Goal: Task Accomplishment & Management: Complete application form

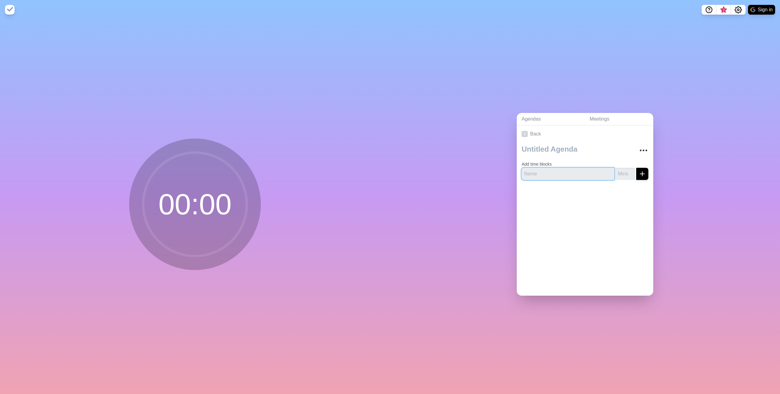
click at [551, 168] on input "text" at bounding box center [567, 174] width 93 height 12
click at [635, 147] on div at bounding box center [641, 150] width 13 height 12
click at [638, 147] on icon "More" at bounding box center [643, 151] width 10 height 10
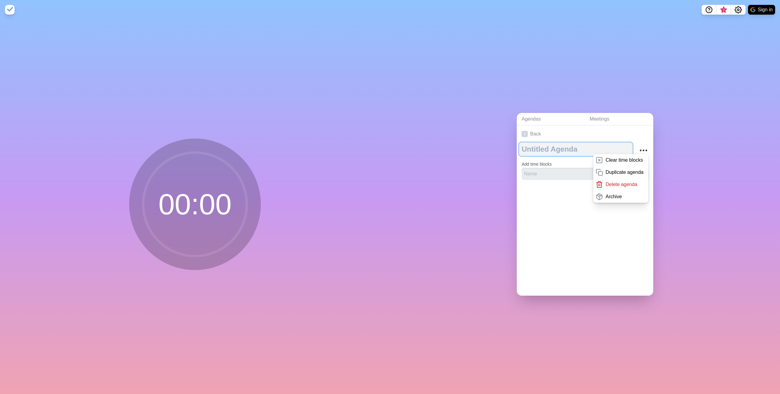
click at [572, 147] on textarea at bounding box center [575, 149] width 113 height 13
type textarea "Tech Connect"
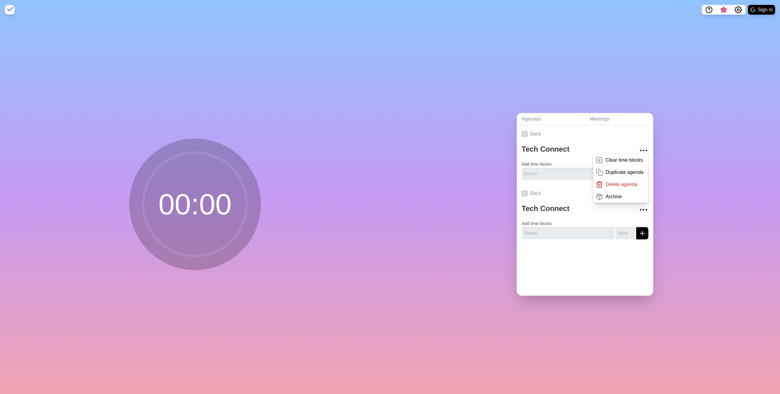
click at [557, 163] on form "Add time blocks" at bounding box center [584, 169] width 127 height 22
click at [553, 168] on input "text" at bounding box center [567, 174] width 93 height 12
click at [585, 135] on link "Back" at bounding box center [585, 133] width 136 height 17
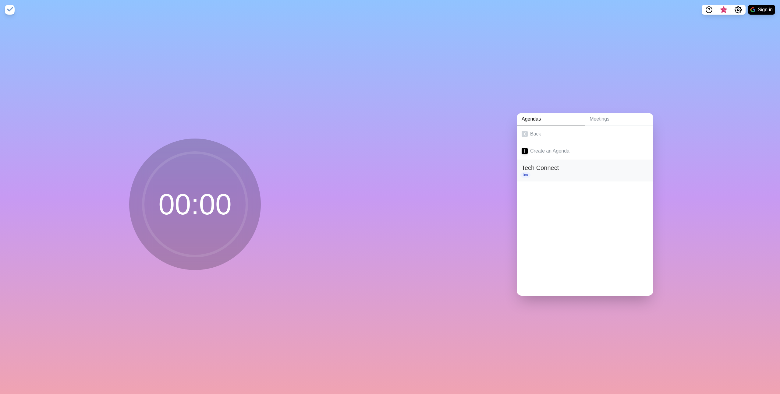
click at [567, 163] on h2 "Tech Connect" at bounding box center [584, 167] width 127 height 9
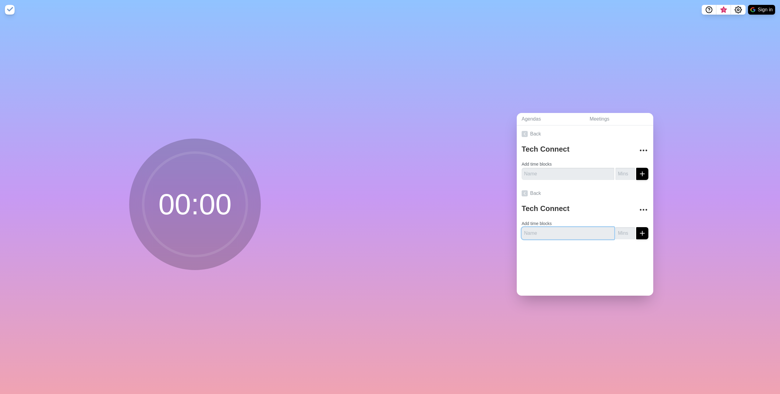
click at [546, 227] on input "text" at bounding box center [567, 233] width 93 height 12
click at [639, 208] on icon "More" at bounding box center [643, 210] width 10 height 10
click at [609, 240] on p "Delete agenda" at bounding box center [621, 243] width 32 height 7
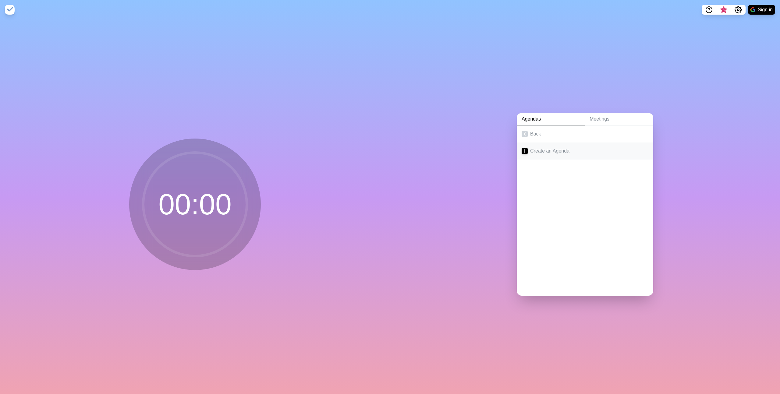
click at [556, 149] on link "Create an Agenda" at bounding box center [585, 151] width 136 height 17
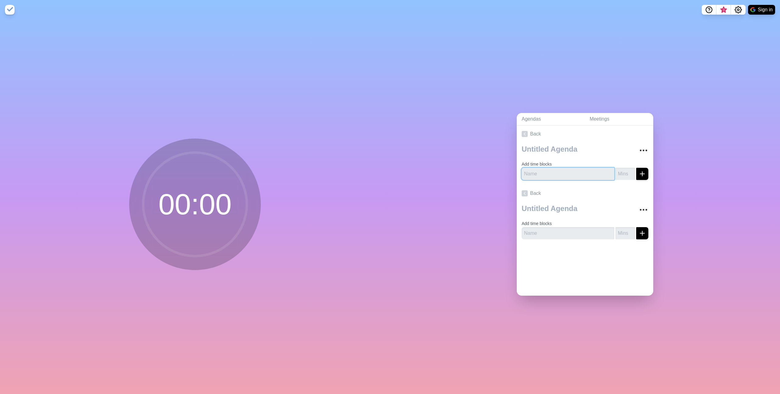
click at [551, 172] on input "text" at bounding box center [567, 174] width 93 height 12
click at [548, 145] on textarea at bounding box center [575, 149] width 113 height 13
click at [522, 190] on icon at bounding box center [524, 193] width 6 height 6
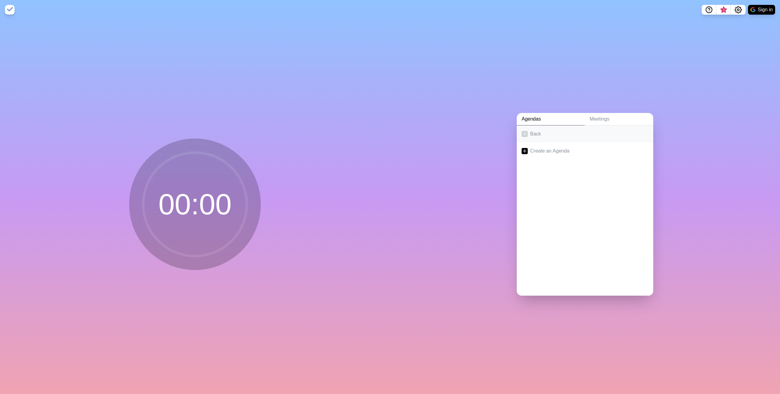
click at [526, 133] on link "Back" at bounding box center [585, 133] width 136 height 17
click at [541, 118] on link "Agendas" at bounding box center [551, 119] width 68 height 12
click at [609, 117] on link "Meetings" at bounding box center [619, 119] width 69 height 12
click at [533, 116] on link "Agendas" at bounding box center [551, 119] width 68 height 12
click at [528, 145] on link "Create an Agenda" at bounding box center [585, 151] width 136 height 17
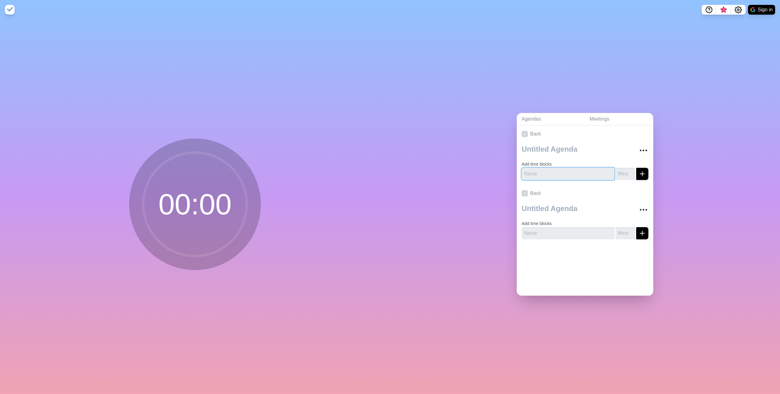
drag, startPoint x: 546, startPoint y: 171, endPoint x: 549, endPoint y: 172, distance: 3.2
click at [546, 171] on input "text" at bounding box center [567, 174] width 93 height 12
type input "Tech Connect"
drag, startPoint x: 572, startPoint y: 173, endPoint x: 500, endPoint y: 171, distance: 72.8
click at [500, 171] on div "Agendas Meetings Back Add time blocks Tech Connect Back Add time blocks" at bounding box center [585, 206] width 390 height 375
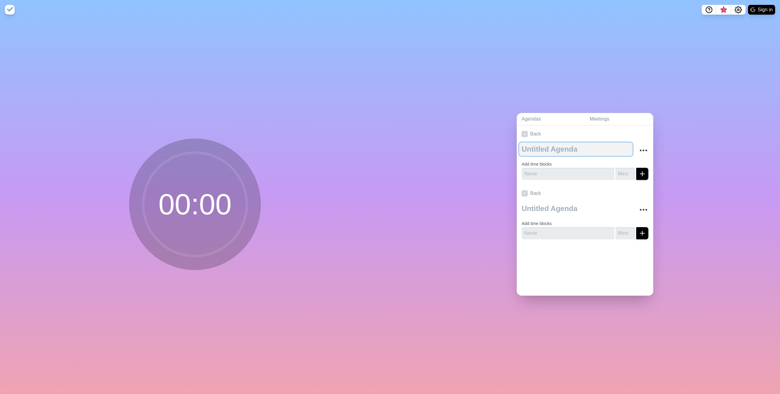
click at [567, 147] on textarea at bounding box center [575, 149] width 113 height 13
click at [557, 150] on textarea at bounding box center [575, 149] width 113 height 13
type textarea "T"
type textarea "Te"
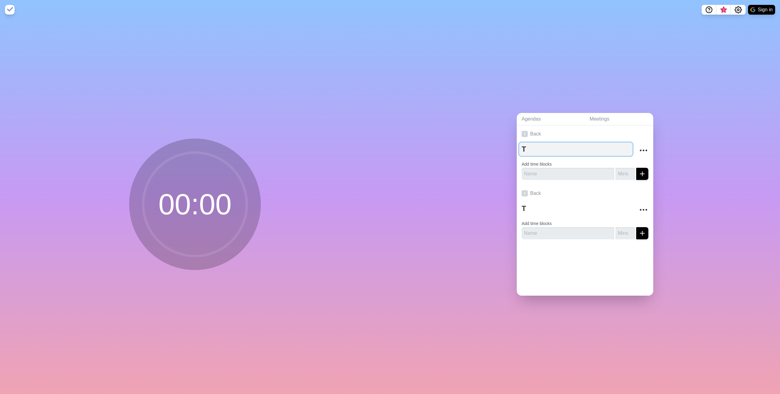
type textarea "Te"
type textarea "Tec"
type textarea "Tech"
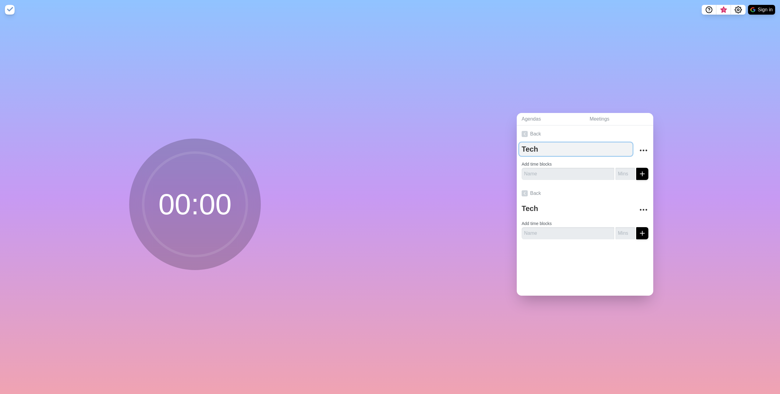
type textarea "Tech C"
type textarea "Tech Co"
type textarea "Tech Con"
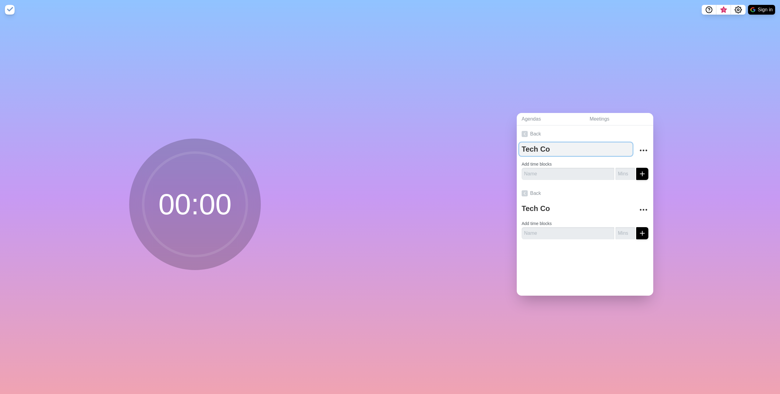
type textarea "Tech Con"
type textarea "Tech Conn"
type textarea "Tech Conne"
type textarea "Tech Connec"
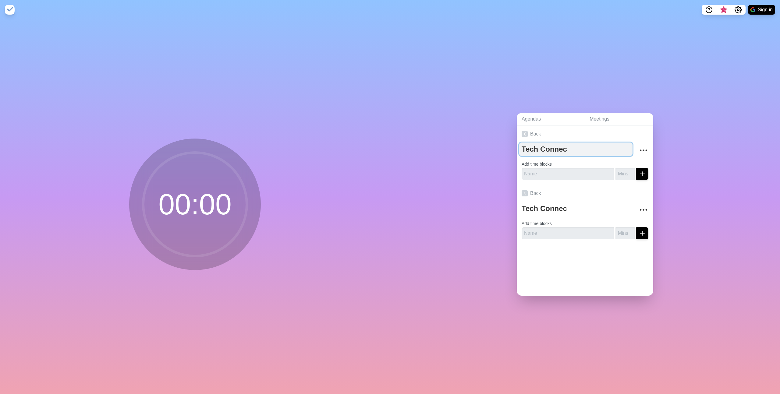
type textarea "Tech Connect"
click at [568, 172] on input "text" at bounding box center [567, 174] width 93 height 12
click at [562, 172] on input "text" at bounding box center [567, 174] width 93 height 12
click at [542, 149] on textarea "Tech Connect" at bounding box center [575, 149] width 113 height 13
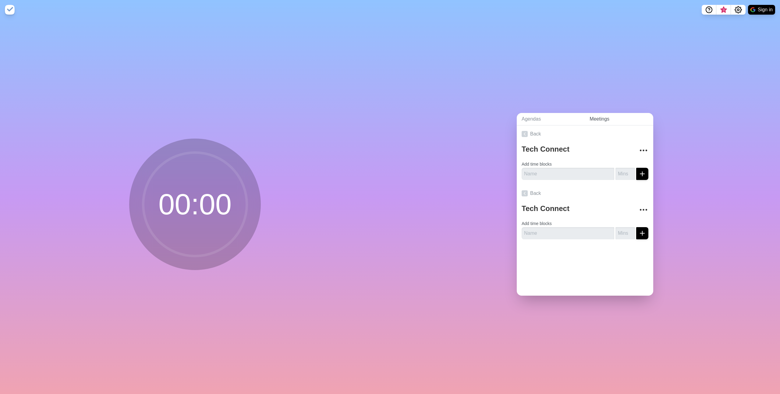
click at [585, 116] on link "Meetings" at bounding box center [619, 119] width 69 height 12
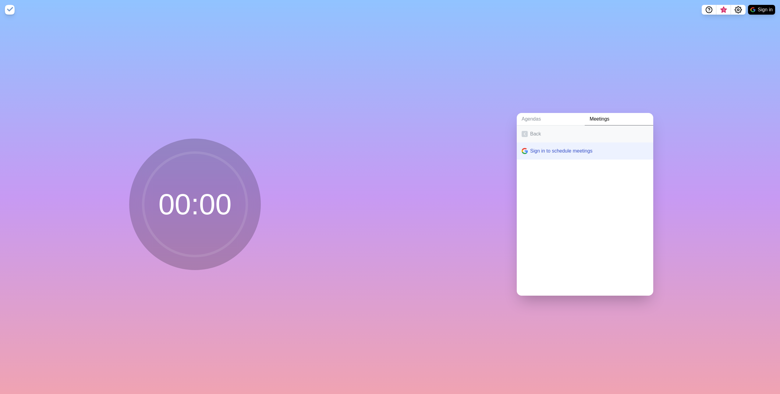
click at [535, 131] on link "Back" at bounding box center [585, 133] width 136 height 17
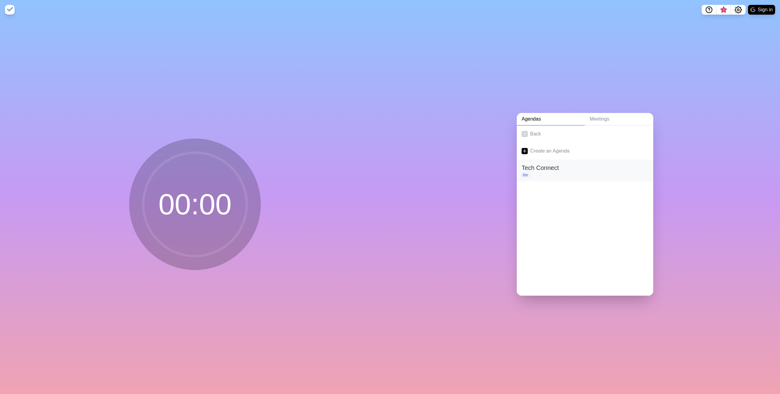
click at [541, 168] on h2 "Tech Connect" at bounding box center [584, 167] width 127 height 9
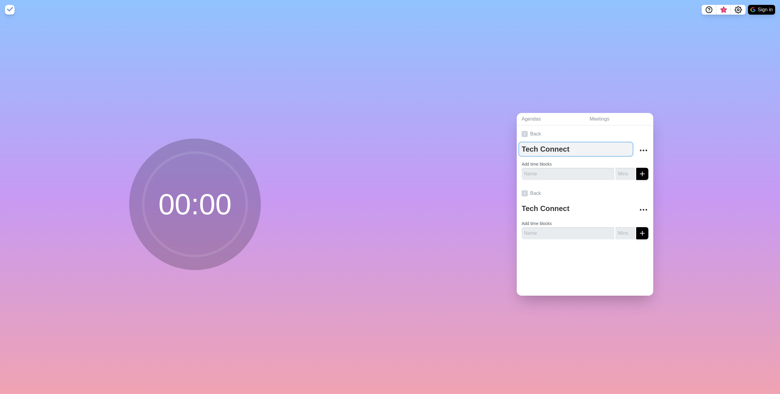
click at [549, 145] on textarea "Tech Connect" at bounding box center [575, 149] width 113 height 13
drag, startPoint x: 567, startPoint y: 147, endPoint x: 490, endPoint y: 144, distance: 77.7
click at [490, 144] on div "Agendas Meetings Back Tech Connect Add time blocks Back Tech Connect Add time b…" at bounding box center [585, 206] width 390 height 375
type textarea "W"
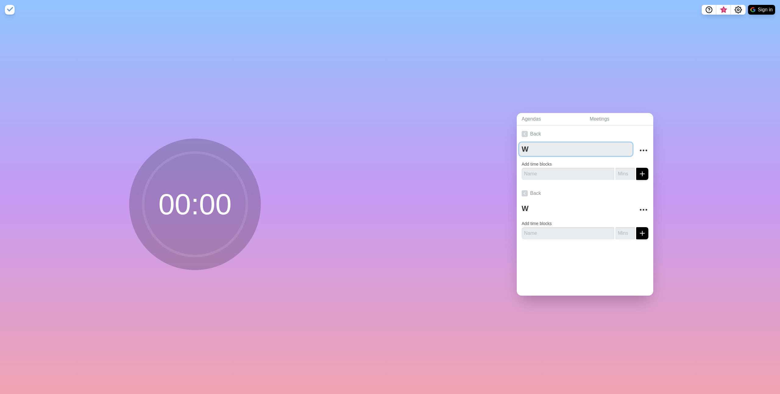
type textarea "Wa"
type textarea "Wal"
type textarea "Walk"
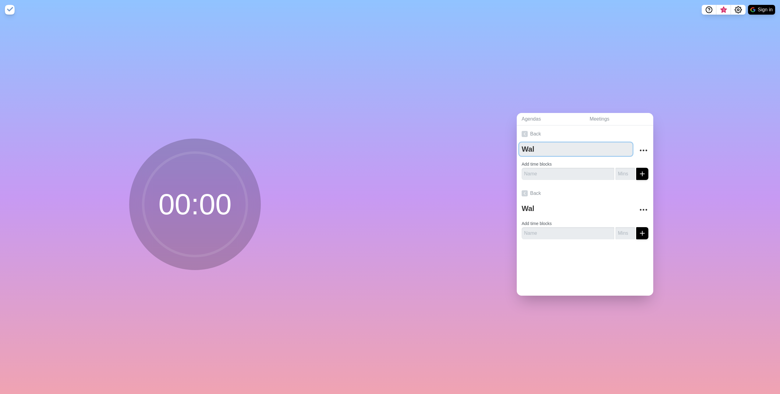
type textarea "Walk"
type textarea "Walk J"
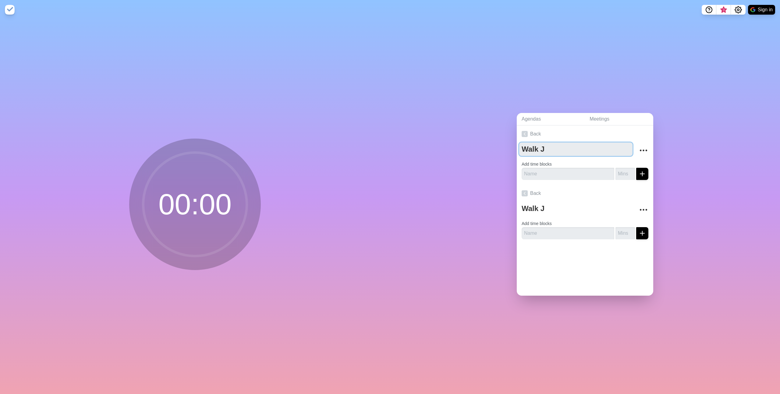
type textarea "Walk Ji"
type textarea "Walk Jir"
type textarea "Walk Jira"
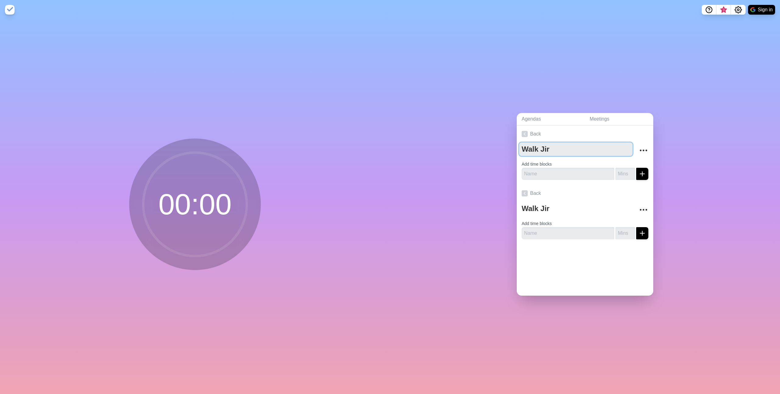
type textarea "Walk Jira"
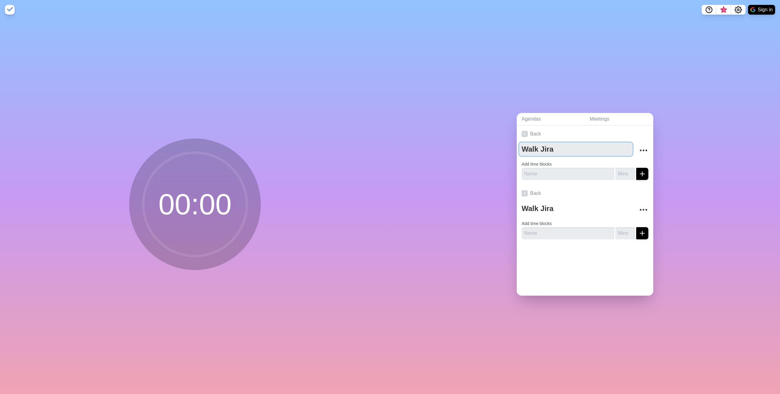
type textarea "Walk Jir"
type textarea "Walk Ji"
type textarea "Walk J"
type textarea "Walk"
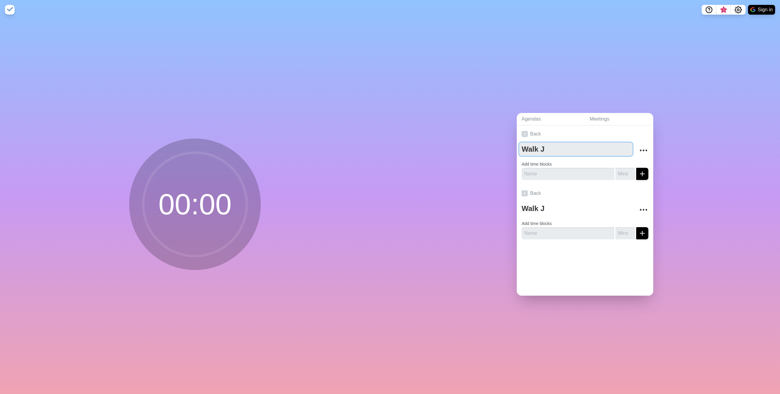
type textarea "Walk"
type textarea "Walk J"
type textarea "Walk Ji"
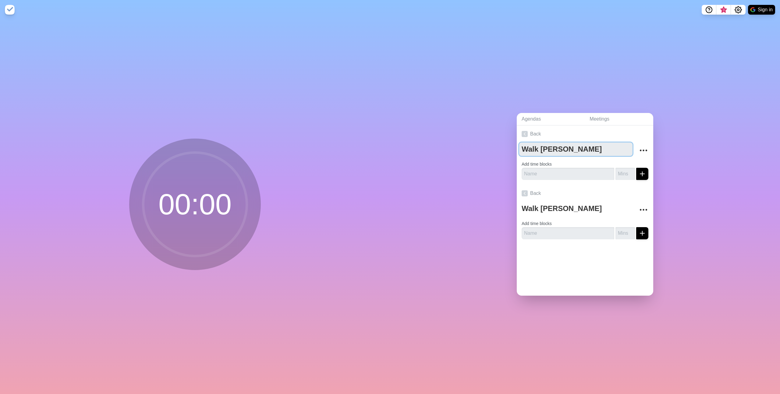
type textarea "Walk Jir"
type textarea "Walk Jira"
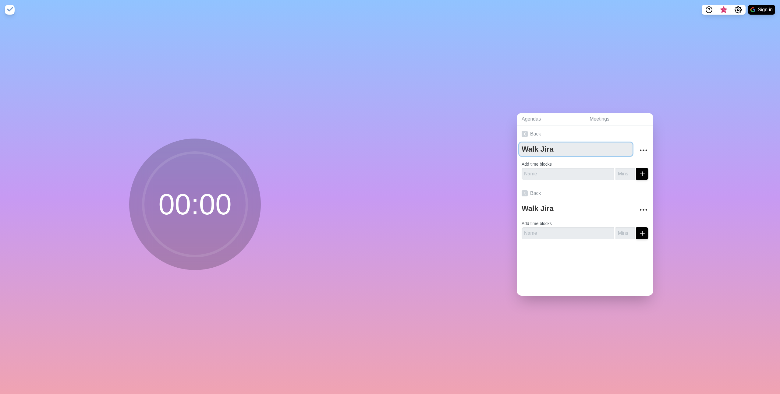
type textarea "Walk Jira"
type textarea "Walk Jira B"
type textarea "Walk Jira Bo"
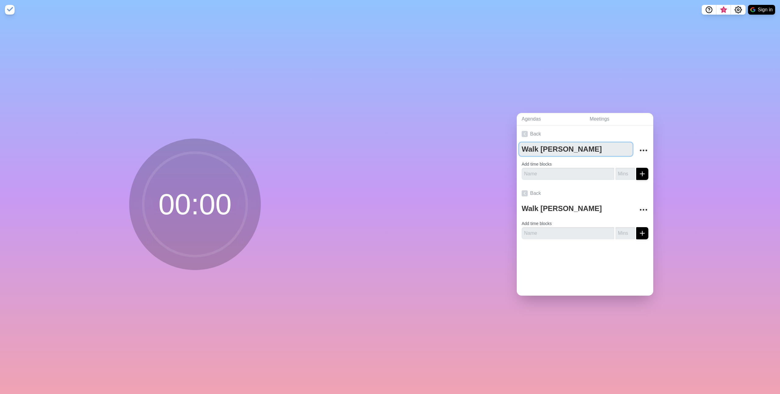
type textarea "Walk Jira Boa"
type textarea "Walk Jira Boar"
type textarea "Walk Jira Board"
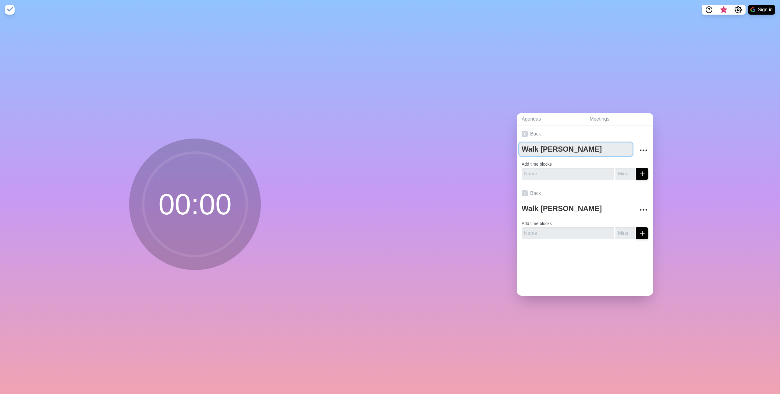
type textarea "Walk Jira Board"
type textarea "Walk Jira Board T"
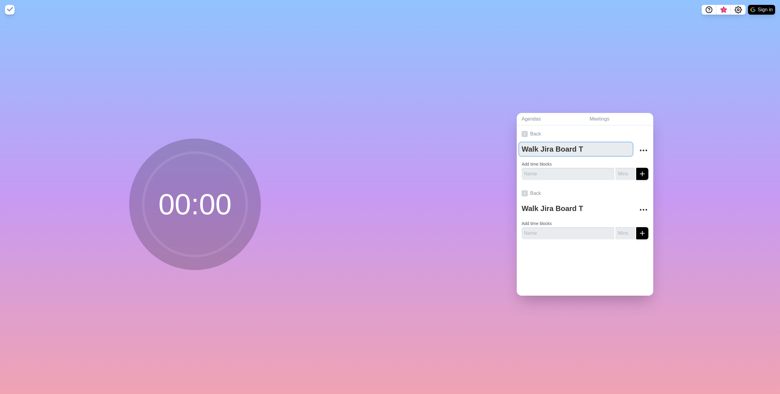
type textarea "Walk Jira Board Te"
type textarea "Walk Jira Board Tea"
type textarea "Walk Jira Board Te"
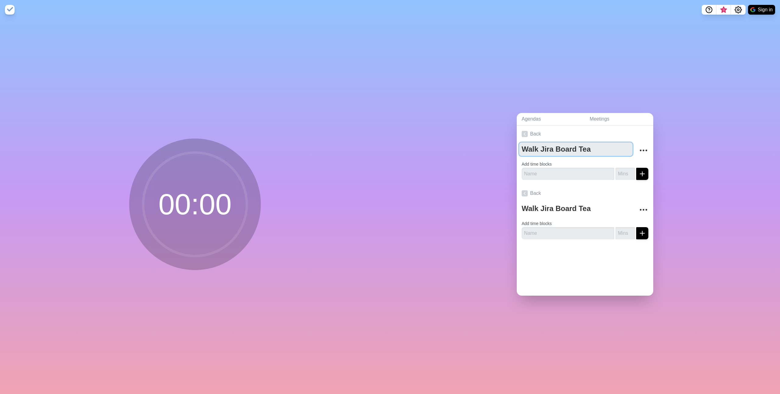
type textarea "Walk Jira Board Te"
type textarea "Walk Jira Board T"
type textarea "Walk Jira Board"
type textarea "Walk Jira Board D"
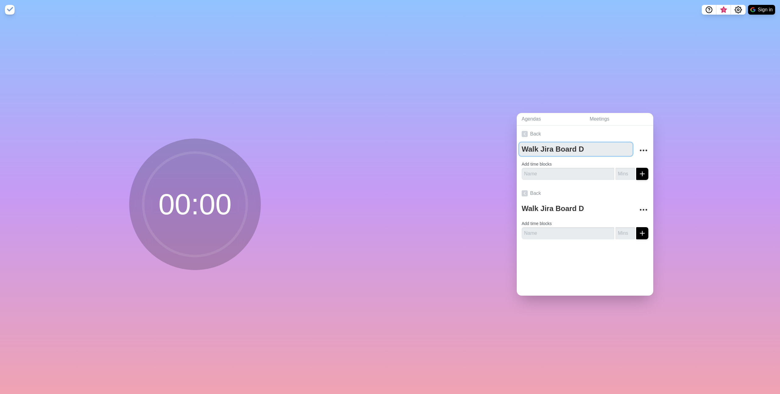
type textarea "Walk Jira Board De"
type textarea "Walk Jira Board Dev"
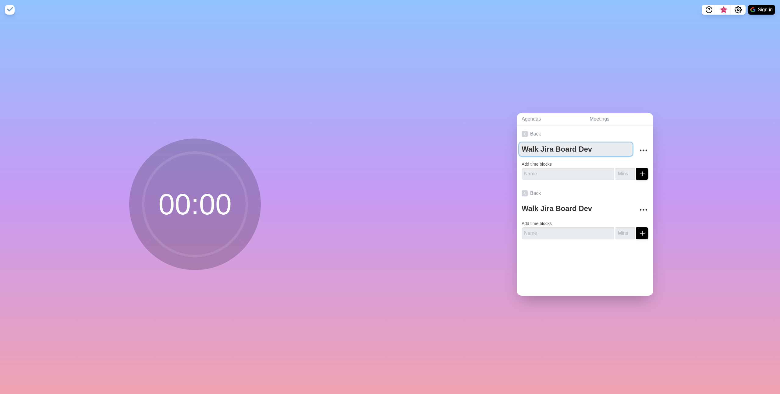
type textarea "Walk Jira Board Dev"
type textarea "Walk Jira Board Dev p"
type textarea "Walk Jira Board Dev pr"
type textarea "Walk Jira Board Dev pro"
type textarea "Walk Jira Board Dev proc"
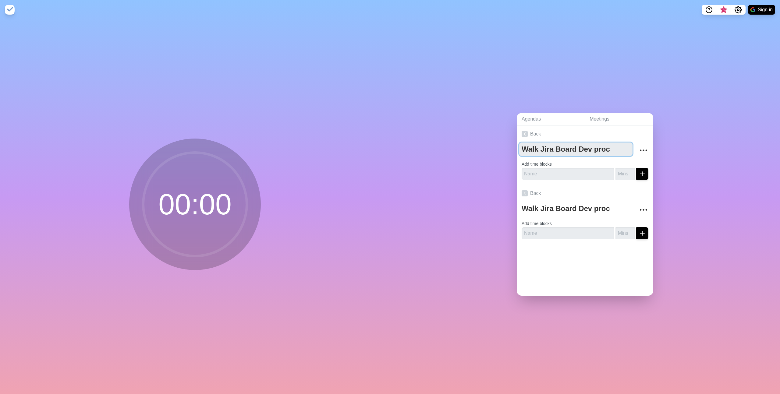
type textarea "Walk Jira Board Dev proce"
type textarea "Walk Jira Board Dev proces"
type textarea "Walk Jira Board Dev process"
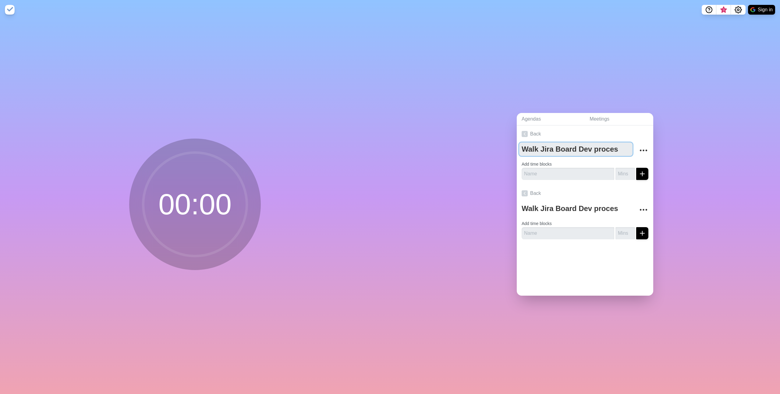
type textarea "Walk Jira Board Dev process"
type textarea "Walk Jira Board Dev proces"
type textarea "Walk Jira Board Dev proce"
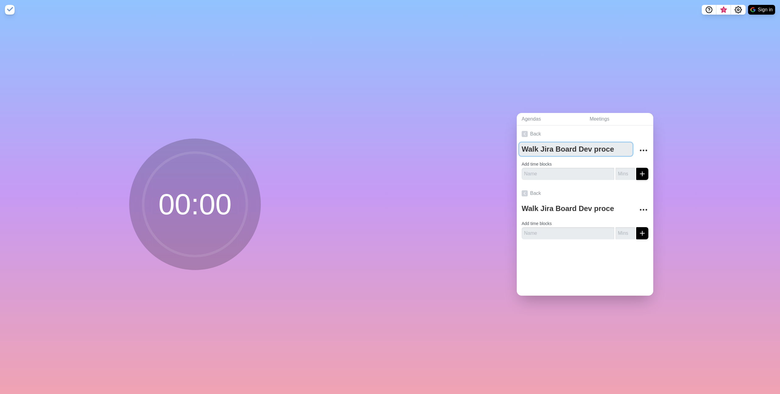
type textarea "Walk Jira Board Dev proc"
type textarea "Walk Jira Board Dev pro"
type textarea "Walk Jira Board Dev pr"
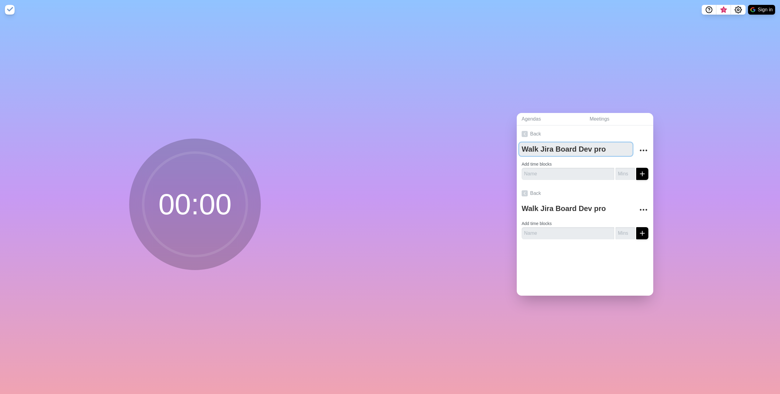
type textarea "Walk Jira Board Dev pr"
type textarea "Walk Jira Board Dev p"
type textarea "Walk Jira Board Dev"
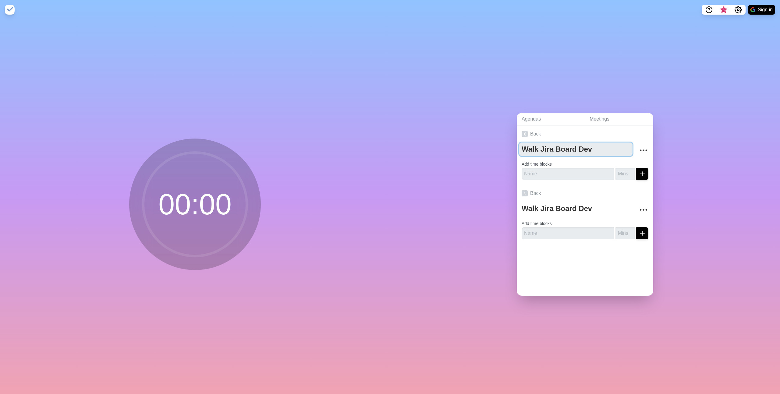
type textarea "Walk Jira Board Dev"
type textarea "Walk Jira Board De"
type textarea "Walk Jira Board D"
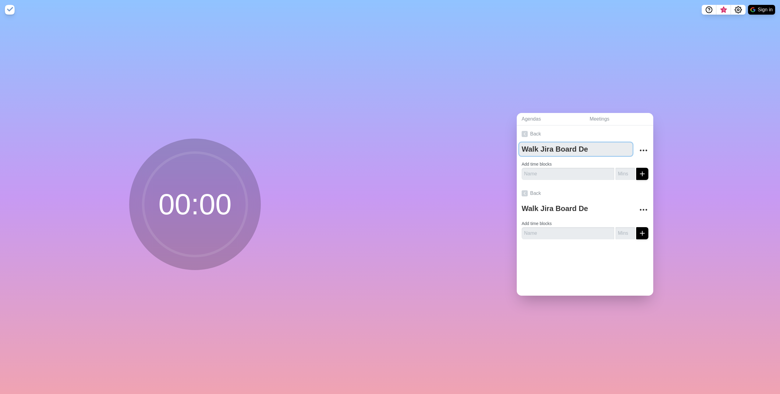
type textarea "Walk Jira Board D"
type textarea "Walk Jira Board"
type textarea "Walk Jira Board P"
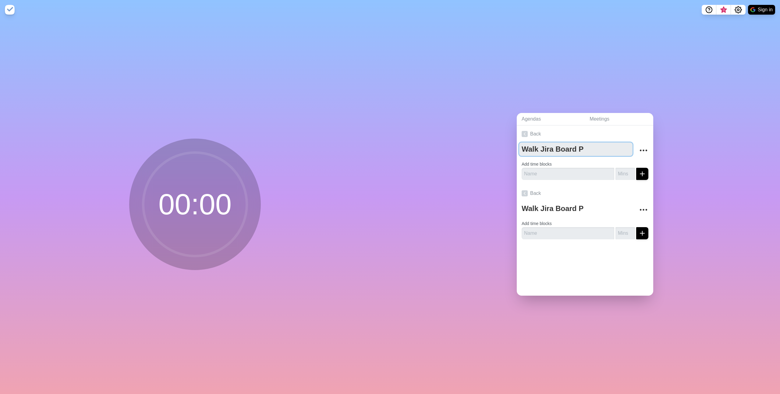
type textarea "Walk Jira Board Pr"
type textarea "Walk Jira Board Pro"
type textarea "Walk Jira Board Proc"
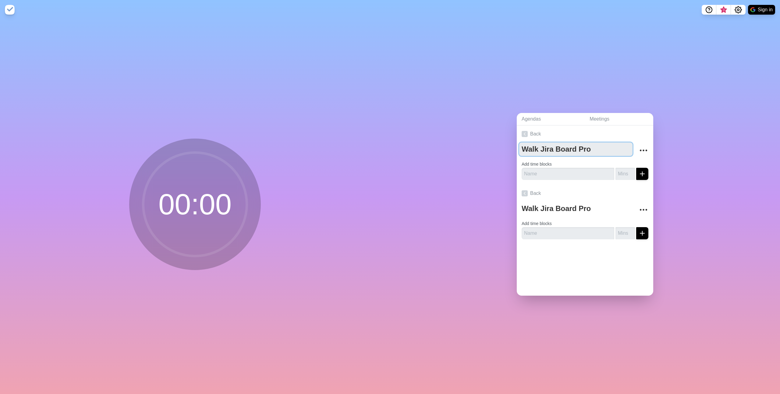
type textarea "Walk Jira Board Proc"
type textarea "Walk Jira Board Proce"
type textarea "Walk Jira Board Proces"
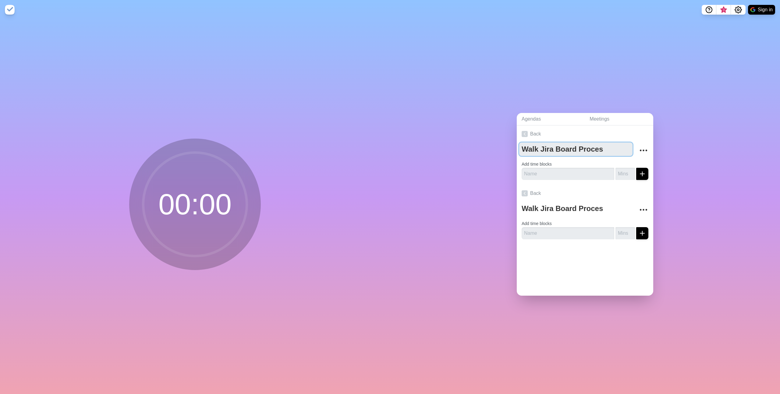
type textarea "Walk Jira Board Process"
click at [543, 173] on input "text" at bounding box center [567, 174] width 93 height 12
click at [554, 152] on textarea "Walk Jira Board Process" at bounding box center [575, 149] width 113 height 13
click at [638, 172] on icon "submit" at bounding box center [641, 173] width 7 height 7
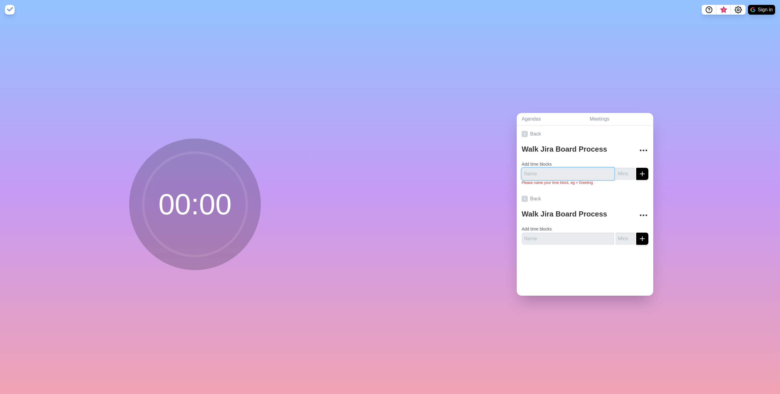
click at [567, 170] on input "text" at bounding box center [567, 174] width 93 height 12
type input "[PERSON_NAME] board"
click at [625, 170] on input "1" at bounding box center [624, 174] width 19 height 12
drag, startPoint x: 621, startPoint y: 173, endPoint x: 606, endPoint y: 170, distance: 15.2
click at [606, 170] on div "Erica Jira board 1" at bounding box center [584, 174] width 127 height 12
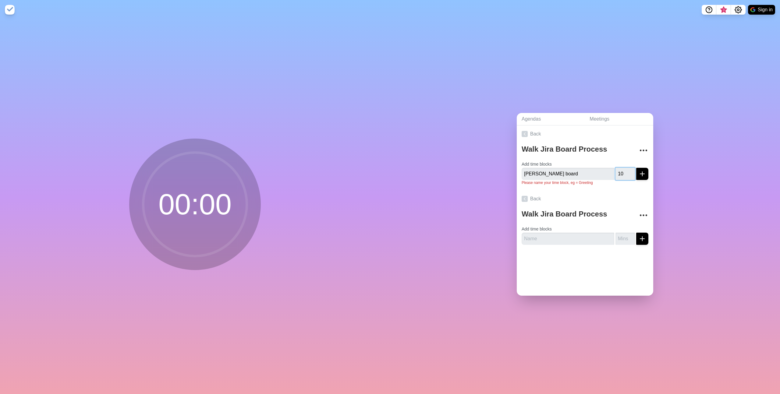
type input "10"
click at [638, 172] on icon "submit" at bounding box center [641, 173] width 7 height 7
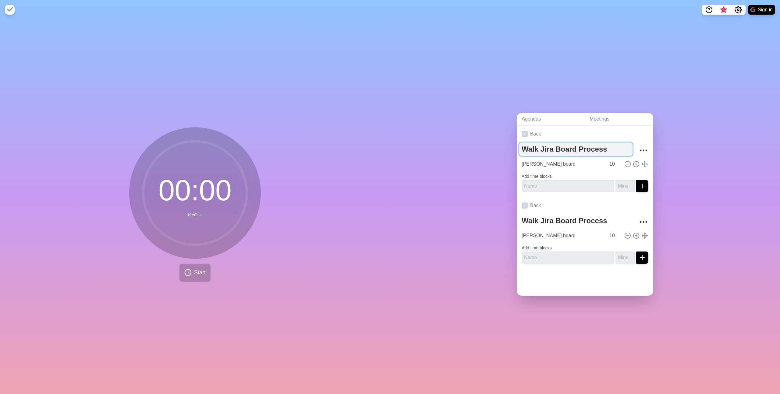
click at [555, 146] on textarea "Walk Jira Board Process" at bounding box center [575, 149] width 113 height 13
drag, startPoint x: 539, startPoint y: 147, endPoint x: 461, endPoint y: 143, distance: 78.4
click at [461, 143] on div "Agendas Meetings Back Walk Jira Board Process Erica Jira board 10 Add time bloc…" at bounding box center [585, 206] width 390 height 375
type textarea "T"
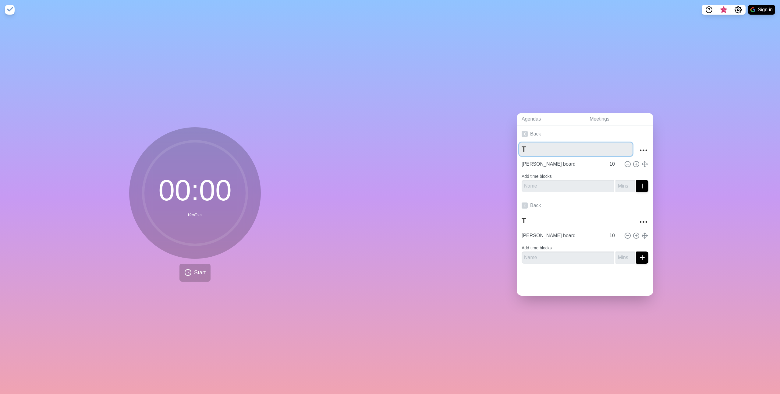
type textarea "Te"
type textarea "Tec"
type textarea "Tech"
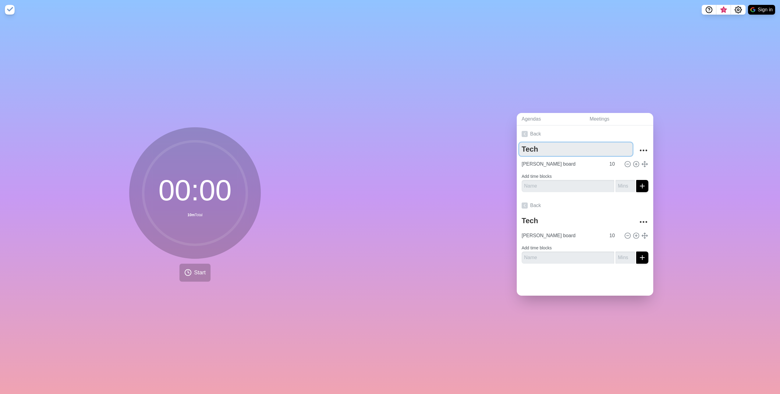
type textarea "Tech C"
type textarea "Tech Co"
type textarea "Tech Con"
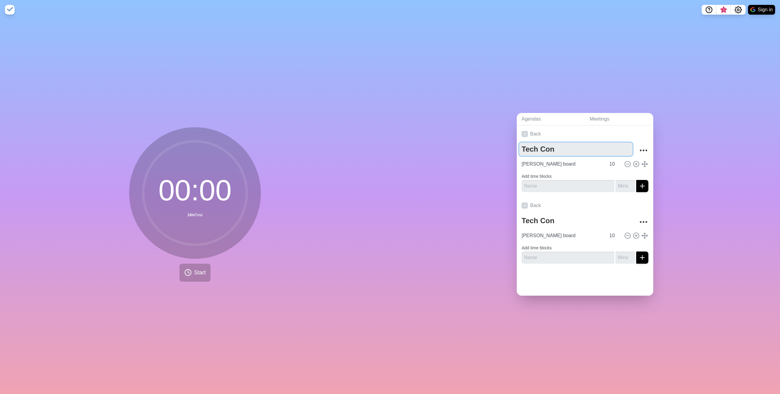
type textarea "Tech Conn"
type textarea "Tech Conne"
type textarea "Tech Connec"
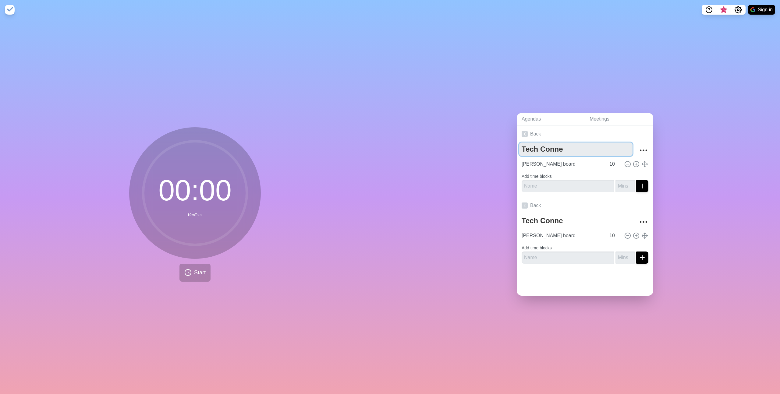
type textarea "Tech Connec"
type textarea "Tech Connect"
click at [577, 182] on input "text" at bounding box center [567, 186] width 93 height 12
click at [545, 182] on input "text" at bounding box center [567, 186] width 93 height 12
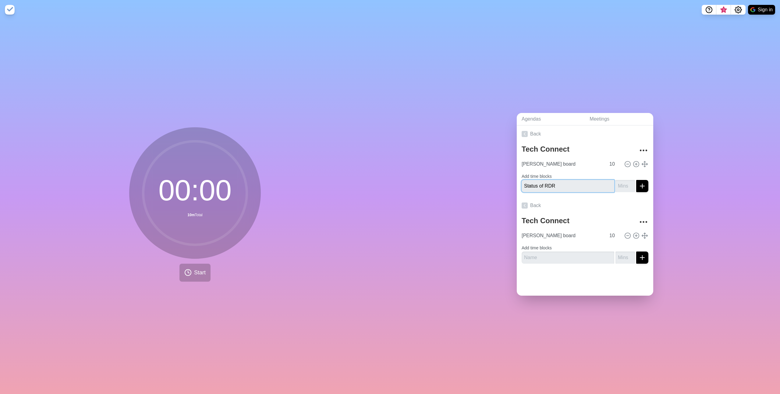
type input "Status of RDR"
click at [615, 186] on input "number" at bounding box center [624, 186] width 19 height 12
type input "5"
click at [638, 183] on icon "submit" at bounding box center [641, 185] width 7 height 7
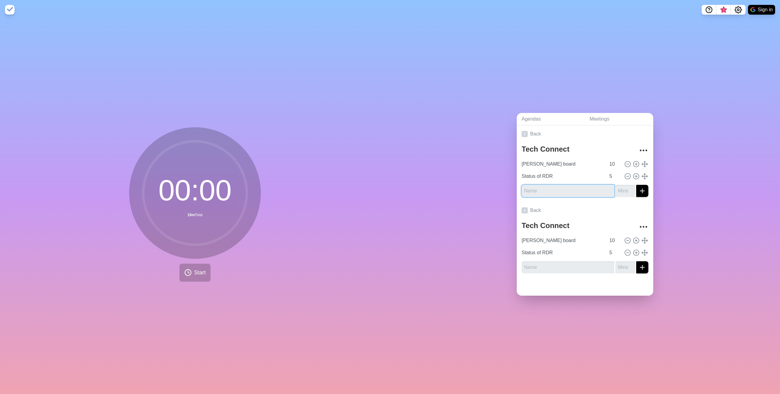
click at [538, 187] on input "text" at bounding box center [567, 191] width 93 height 12
type input "Discuss Header and Metronome"
type input "30"
click at [638, 189] on icon "submit" at bounding box center [641, 190] width 7 height 7
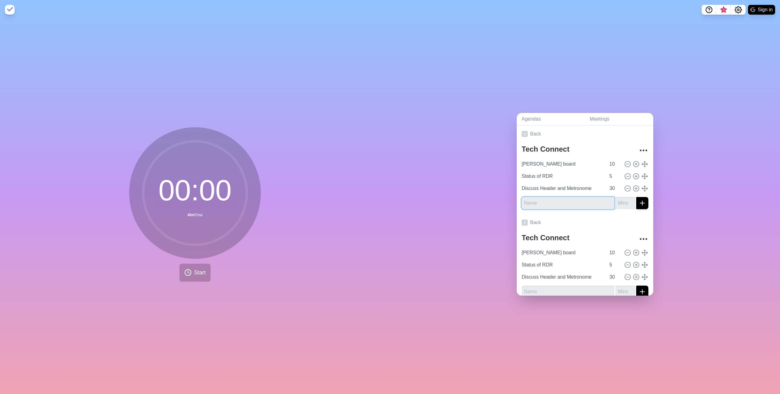
click at [575, 199] on input "text" at bounding box center [567, 203] width 93 height 12
click at [555, 199] on input "text" at bounding box center [567, 203] width 93 height 12
type input "parking lot"
type input "10"
click at [638, 203] on icon "submit" at bounding box center [641, 203] width 7 height 7
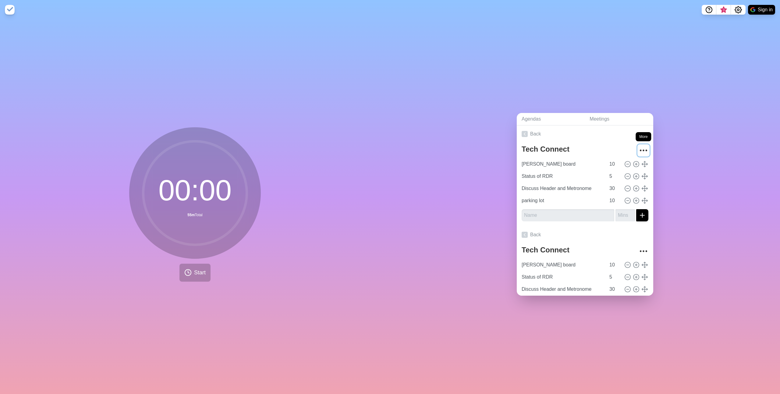
click at [640, 150] on icon "More" at bounding box center [643, 151] width 10 height 10
click at [394, 166] on div "Agendas Meetings Back Tech Connect Clear time blocks Duplicate agenda Delete ag…" at bounding box center [585, 206] width 390 height 375
click at [254, 99] on div "00 : 00 55m Total Start" at bounding box center [195, 206] width 390 height 375
drag, startPoint x: 30, startPoint y: 190, endPoint x: 37, endPoint y: 189, distance: 7.1
click at [30, 190] on div "00 : 00 55m Total Start" at bounding box center [195, 206] width 390 height 375
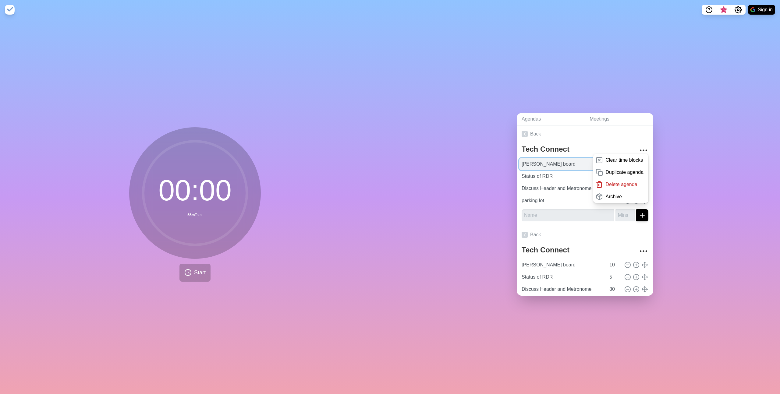
click at [536, 163] on input "[PERSON_NAME] board" at bounding box center [562, 164] width 87 height 12
click at [543, 149] on textarea "Tech Connect" at bounding box center [575, 149] width 113 height 13
click at [593, 90] on div "Agendas Meetings Back Tech Connect Clear time blocks Duplicate agenda Delete ag…" at bounding box center [585, 206] width 390 height 375
click at [317, 167] on div "00 : 00 55m Total Start" at bounding box center [195, 206] width 390 height 375
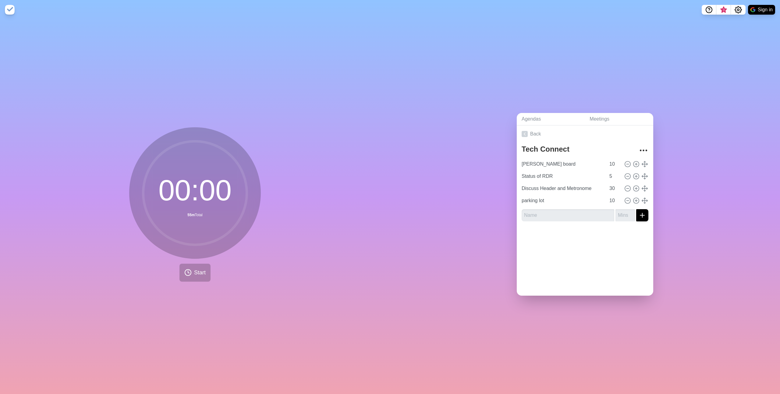
click at [269, 131] on div "00 : 00 55m Total Start" at bounding box center [195, 206] width 390 height 375
